Goal: Task Accomplishment & Management: Manage account settings

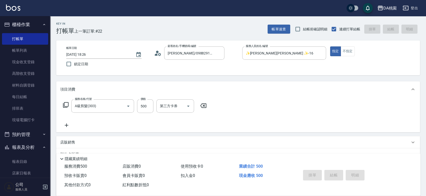
type input "[DATE] 18:59"
type input "0"
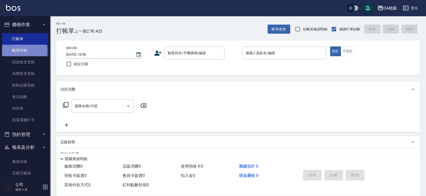
click at [24, 51] on link "帳單列表" at bounding box center [25, 51] width 46 height 12
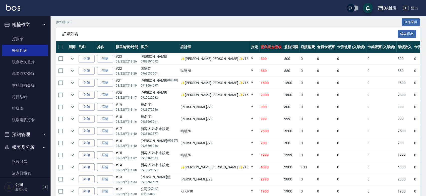
scroll to position [84, 0]
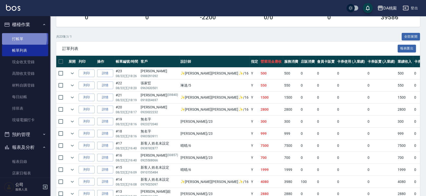
click at [20, 38] on link "打帳單" at bounding box center [25, 39] width 46 height 12
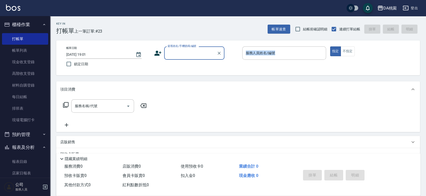
drag, startPoint x: 234, startPoint y: 68, endPoint x: 233, endPoint y: 73, distance: 5.3
click at [233, 72] on div "帳單日期 [DATE] 19:01 鎖定日期 顧客姓名/手機號碼/編號 顧客姓名/手機號碼/編號 服務人員姓名/編號 服務人員姓名/編號 指定 不指定" at bounding box center [238, 57] width 364 height 35
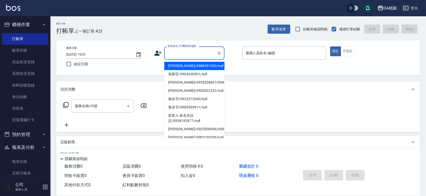
click at [187, 54] on input "顧客姓名/手機號碼/編號" at bounding box center [191, 53] width 48 height 9
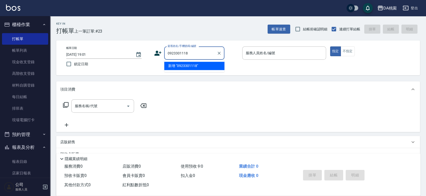
type input "0923301118"
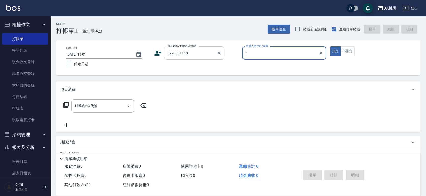
type input "16"
type input "[PERSON_NAME]/0923301118/null"
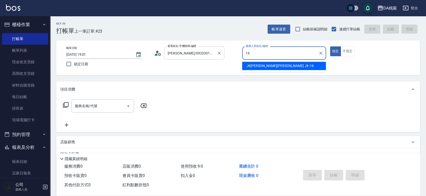
type input "✨[PERSON_NAME][PERSON_NAME] ✨-16"
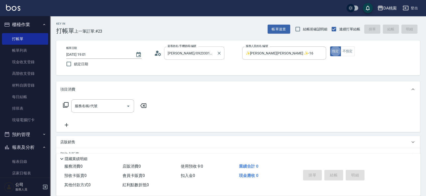
type button "true"
type input "501"
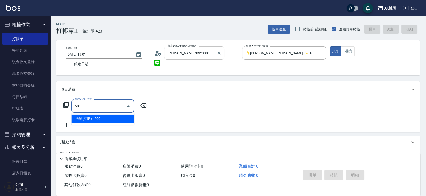
type input "20"
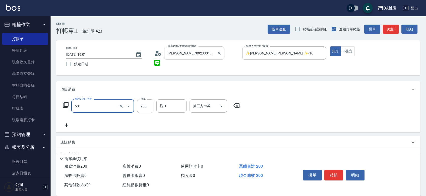
type input "洗髮(互助)(501)"
type input "2"
type input "0"
type input "250"
type input "20"
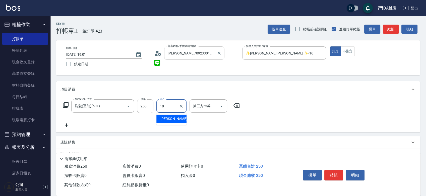
type input "[PERSON_NAME]-18"
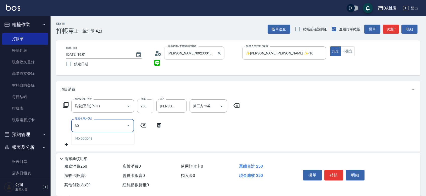
type input "303"
type input "50"
type input "A級剪髮(303)"
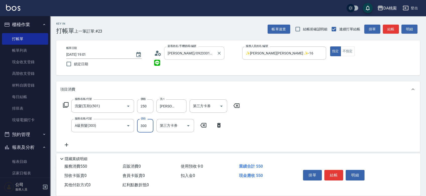
type input "5"
type input "20"
type input "50"
type input "30"
type input "500"
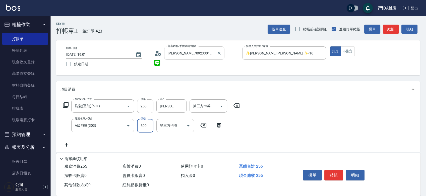
type input "70"
type input "500"
click at [331, 174] on button "結帳" at bounding box center [334, 175] width 19 height 11
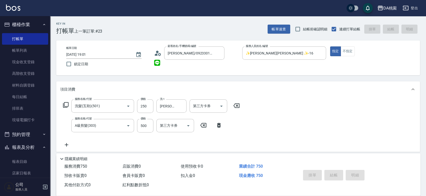
type input "0"
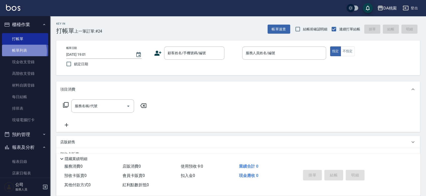
click at [17, 52] on link "帳單列表" at bounding box center [25, 51] width 46 height 12
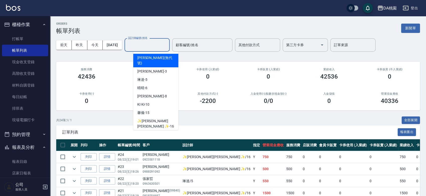
click at [141, 46] on input "設計師編號/姓名" at bounding box center [147, 45] width 41 height 9
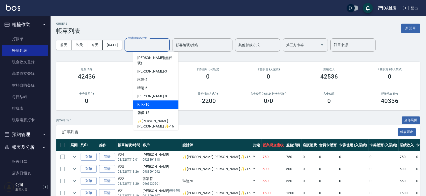
click at [154, 101] on div "KI KI -10" at bounding box center [155, 104] width 45 height 8
type input "KI KI -10"
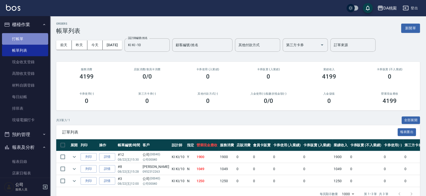
click at [25, 41] on link "打帳單" at bounding box center [25, 39] width 46 height 12
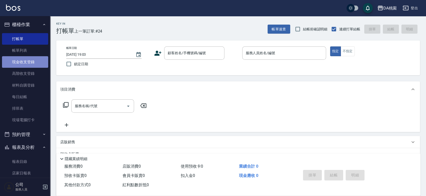
click at [27, 56] on link "現金收支登錄" at bounding box center [25, 62] width 46 height 12
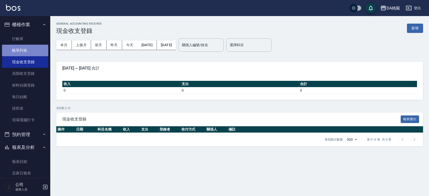
click at [27, 50] on link "帳單列表" at bounding box center [25, 51] width 46 height 12
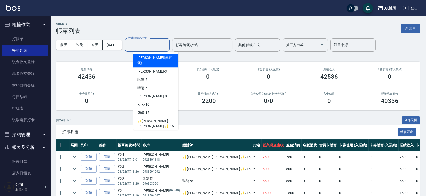
click at [151, 44] on input "設計師編號/姓名" at bounding box center [147, 45] width 41 height 9
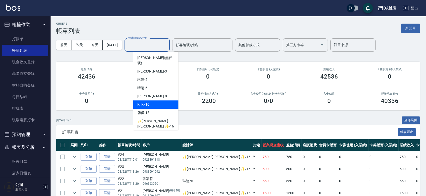
click at [155, 100] on div "KI KI -10" at bounding box center [155, 104] width 45 height 8
type input "KI KI -10"
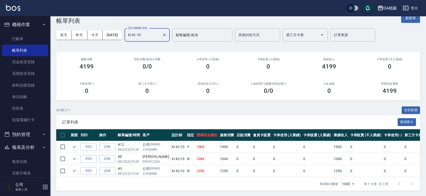
scroll to position [15, 0]
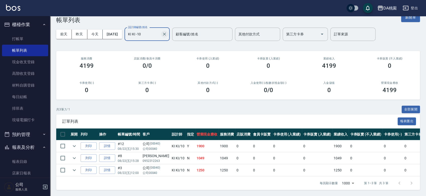
click at [166, 33] on icon "Clear" at bounding box center [164, 34] width 3 height 3
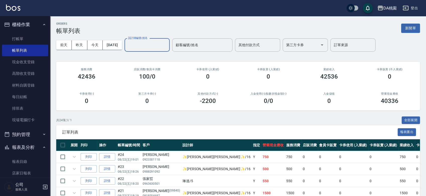
scroll to position [84, 0]
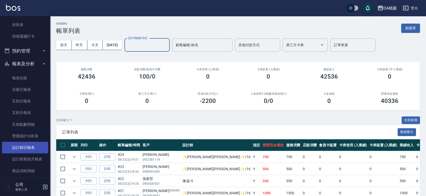
click at [30, 148] on link "設計師日報表" at bounding box center [25, 148] width 46 height 12
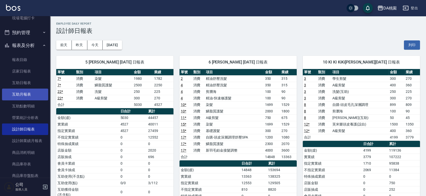
scroll to position [112, 0]
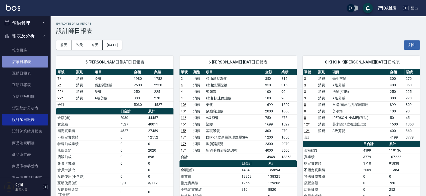
click at [33, 63] on link "店家日報表" at bounding box center [25, 62] width 46 height 12
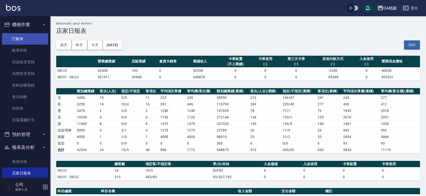
click at [18, 39] on link "打帳單" at bounding box center [25, 39] width 46 height 12
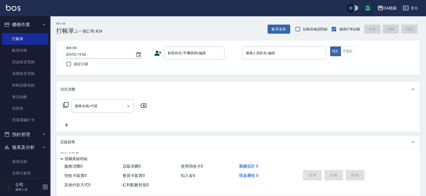
click at [232, 67] on div "帳單日期 [DATE] 19:04 鎖定日期 顧客姓名/手機號碼/編號 顧客姓名/手機號碼/編號 服務人員姓名/編號 服務人員姓名/編號 指定 不指定" at bounding box center [238, 57] width 352 height 23
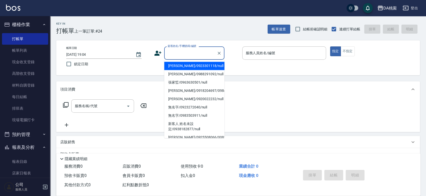
click at [193, 54] on input "顧客姓名/手機號碼/編號" at bounding box center [191, 53] width 48 height 9
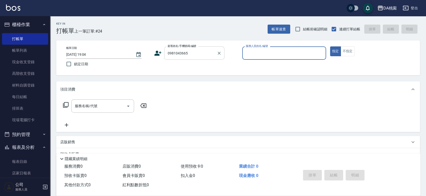
type input "0981043665"
type input "亞瑟 -23"
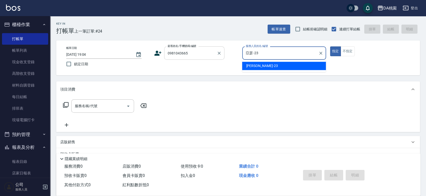
type button "true"
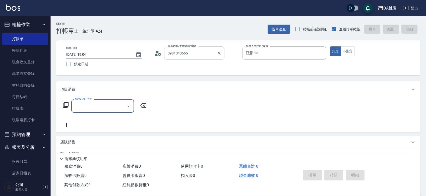
type input "[PERSON_NAME]/0981043665/02467"
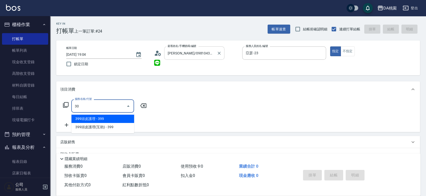
type input "303"
type input "30"
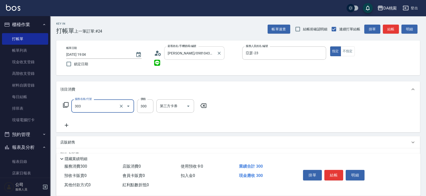
type input "A級剪髮(303)"
type input "0"
type input "50"
type input "500"
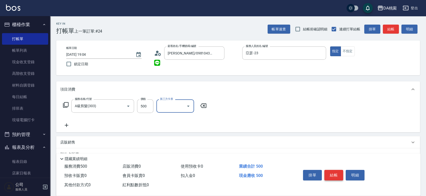
click at [334, 176] on button "結帳" at bounding box center [334, 175] width 19 height 11
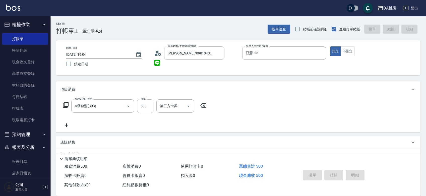
type input "[DATE] 19:16"
type input "0"
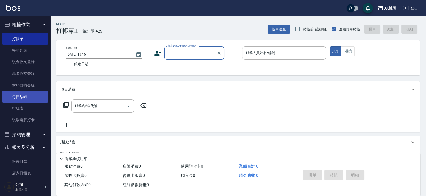
click at [23, 98] on link "每日結帳" at bounding box center [25, 97] width 46 height 12
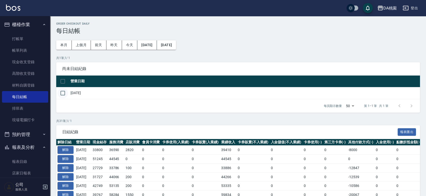
click at [59, 94] on input "checkbox" at bounding box center [63, 93] width 11 height 11
checkbox input "true"
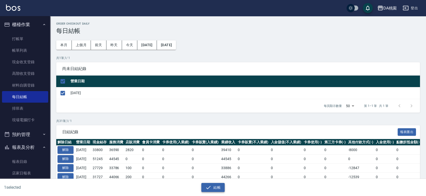
click at [214, 187] on button "結帳" at bounding box center [212, 187] width 23 height 9
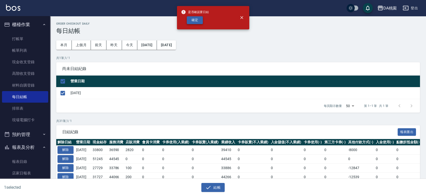
click at [196, 19] on button "確定" at bounding box center [195, 20] width 16 height 8
checkbox input "false"
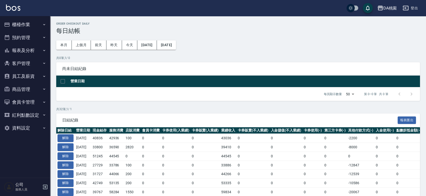
click at [35, 50] on button "報表及分析" at bounding box center [25, 50] width 46 height 13
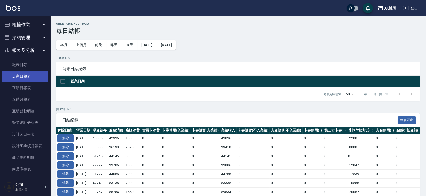
click at [33, 75] on link "店家日報表" at bounding box center [25, 77] width 46 height 12
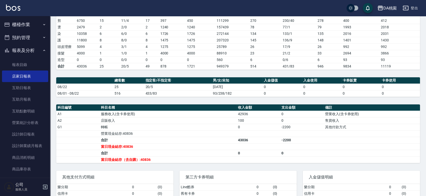
scroll to position [128, 0]
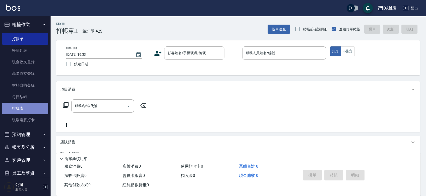
click at [26, 110] on link "排班表" at bounding box center [25, 109] width 46 height 12
